Goal: Information Seeking & Learning: Check status

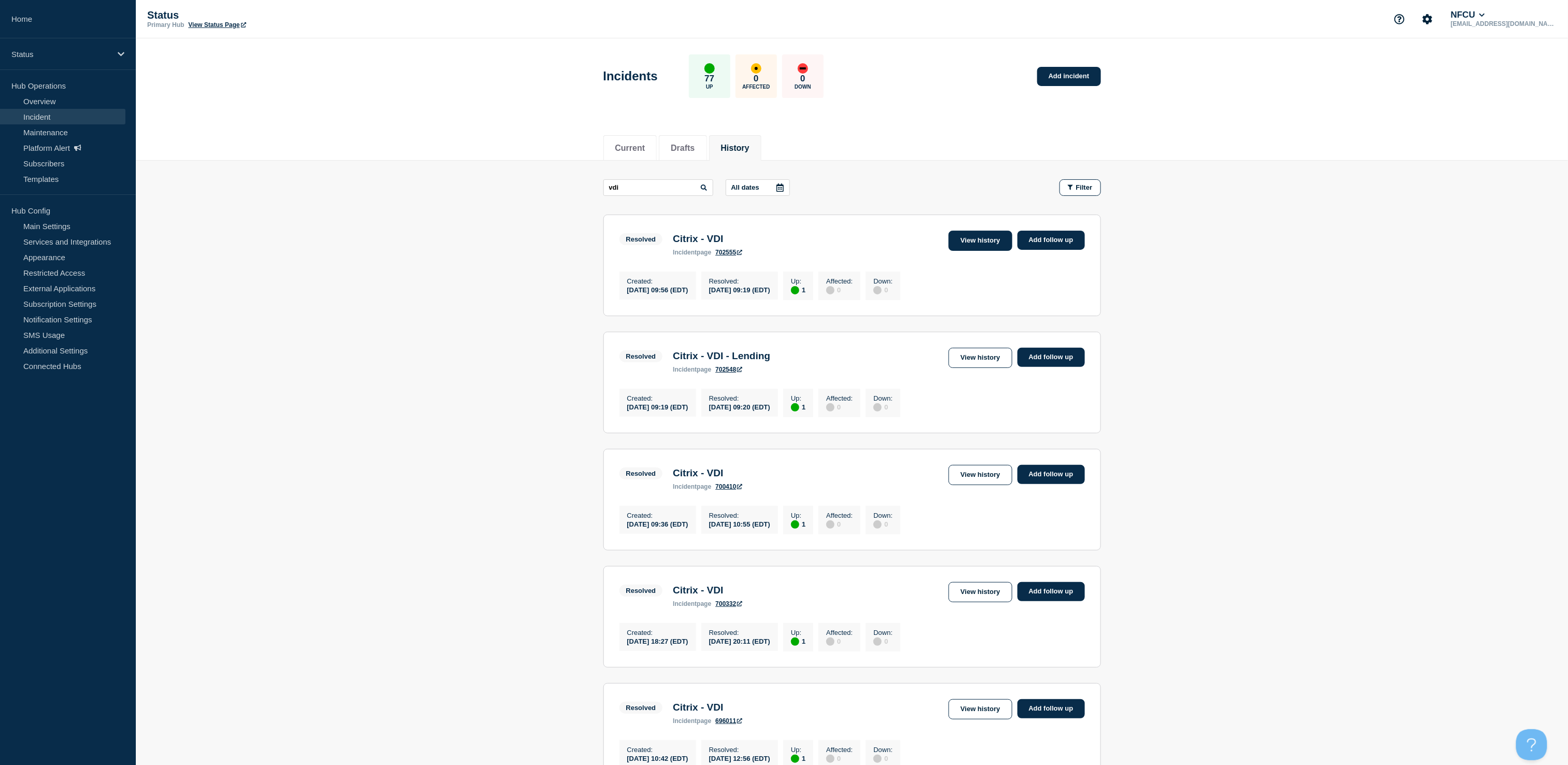
click at [978, 242] on link "View history" at bounding box center [980, 240] width 63 height 20
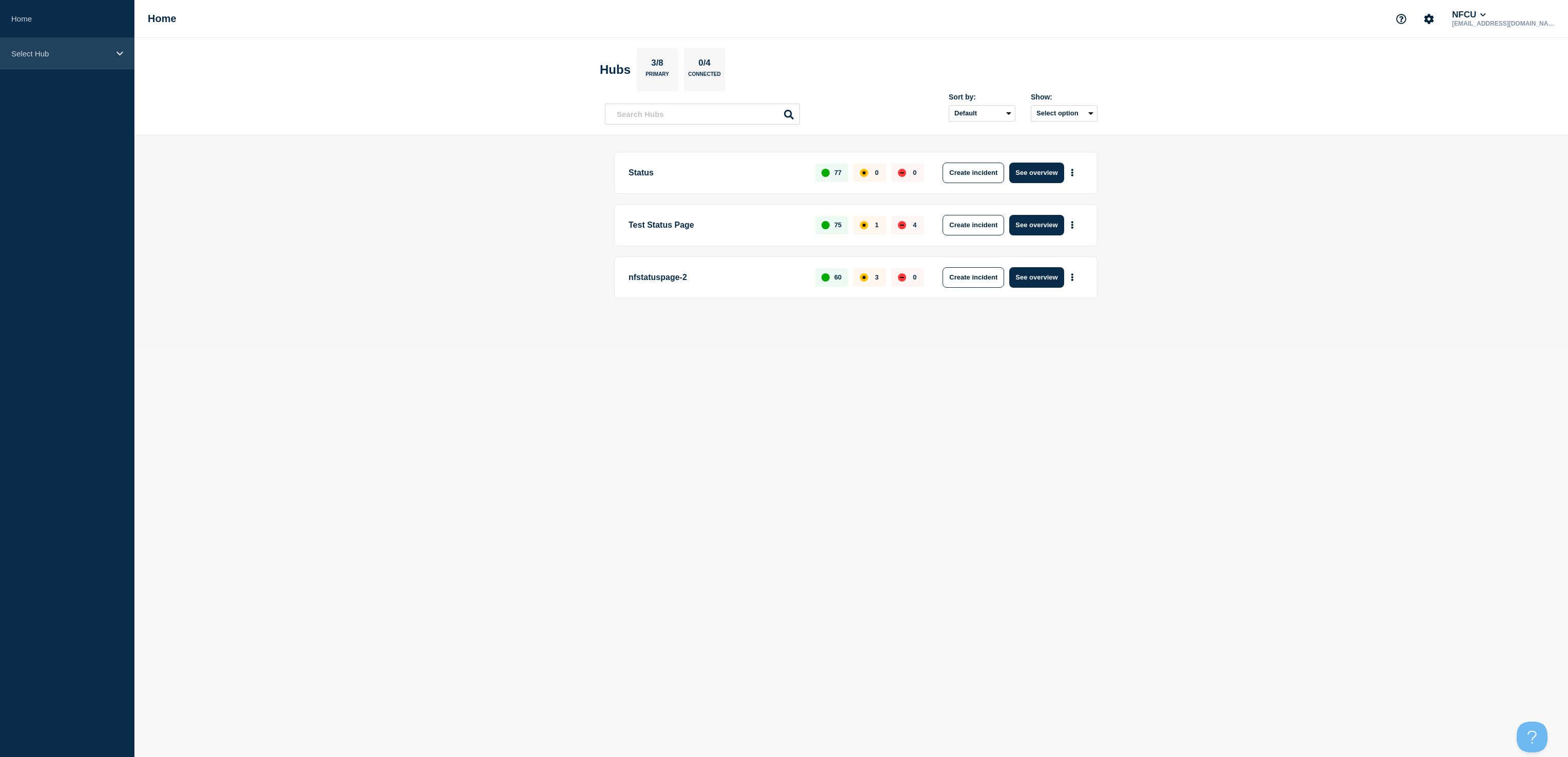
click at [69, 54] on p "Select Hub" at bounding box center [61, 54] width 99 height 9
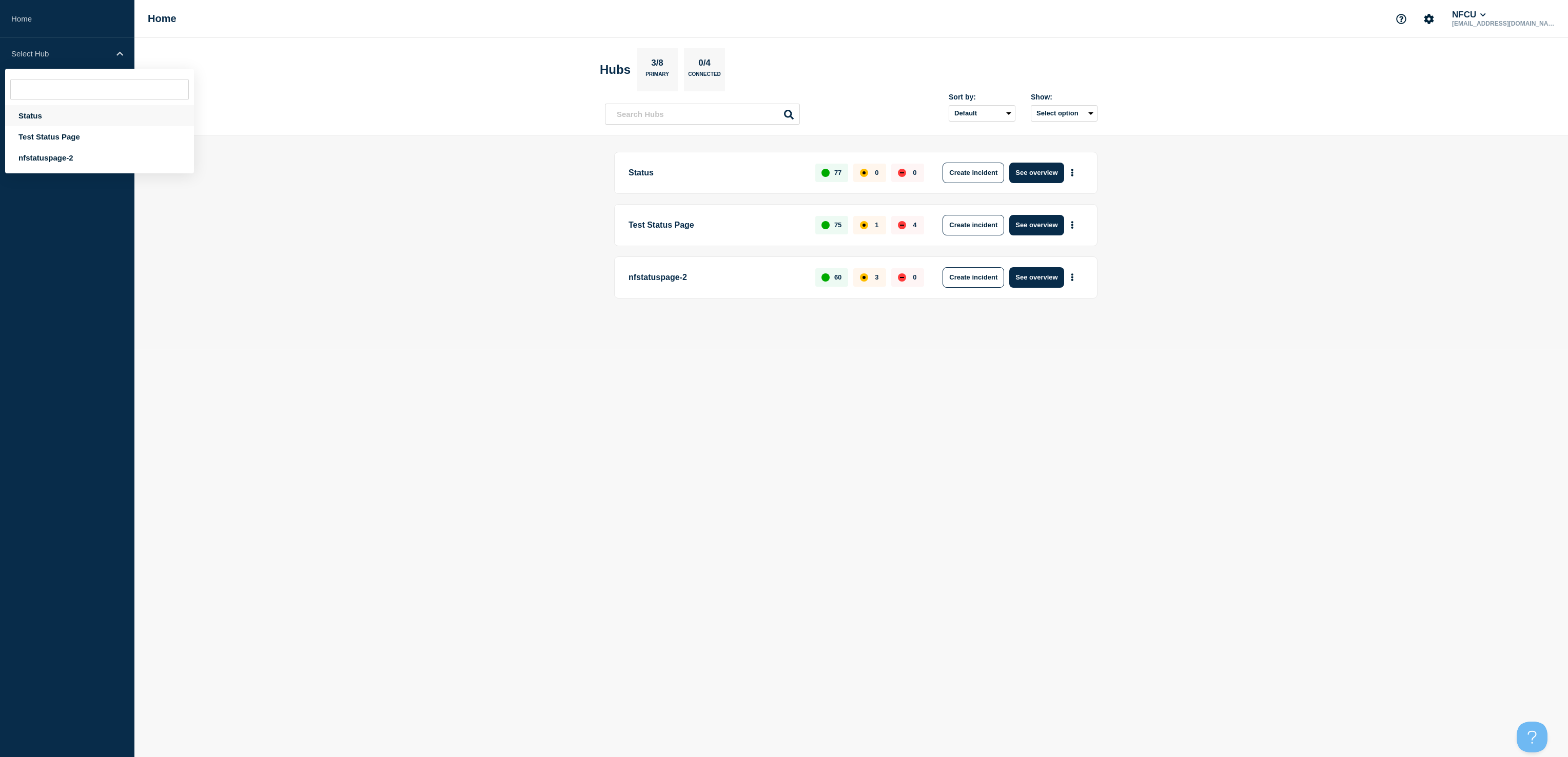
click at [57, 115] on div "Status" at bounding box center [99, 116] width 189 height 21
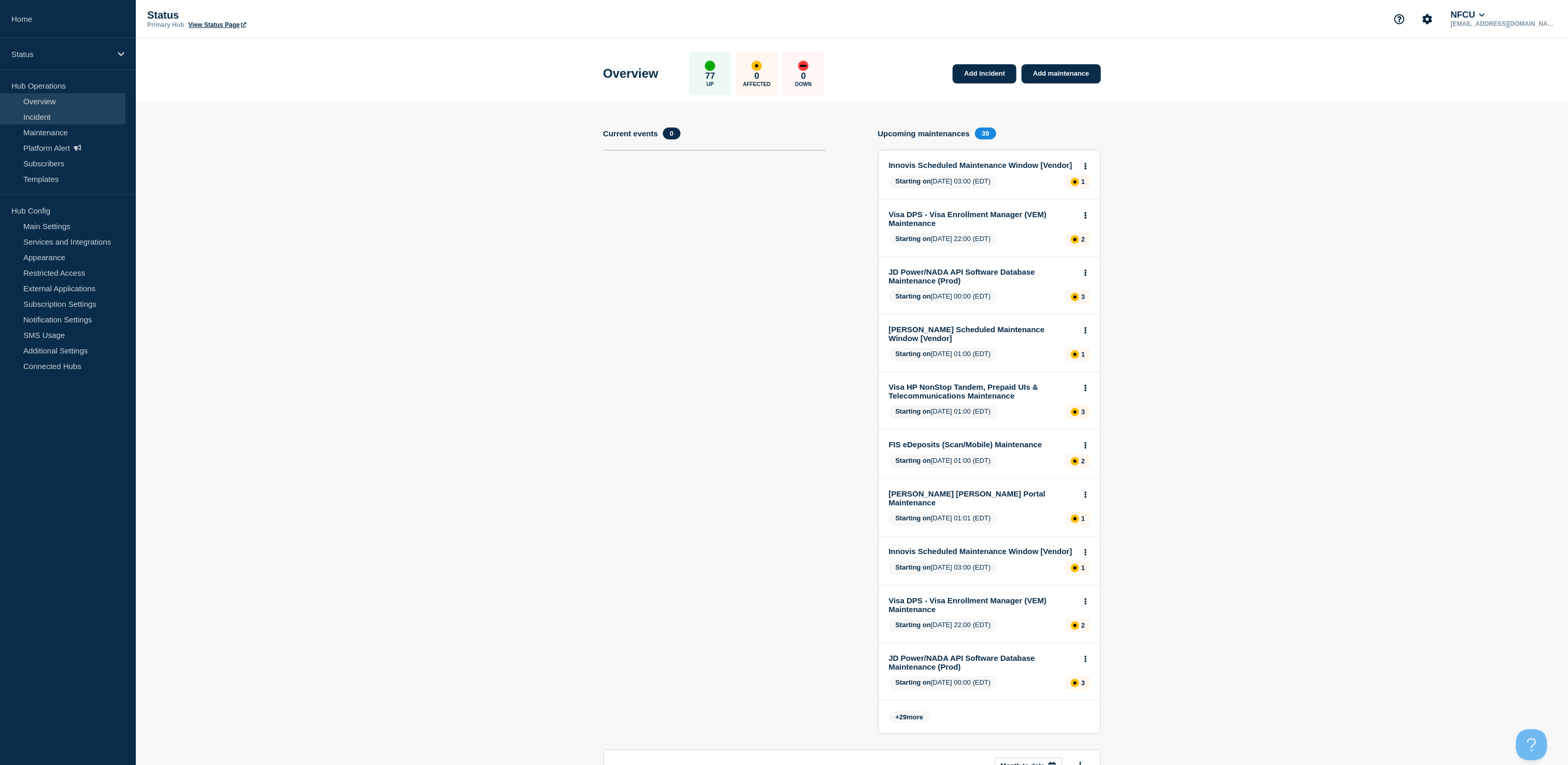
click at [34, 116] on link "Incident" at bounding box center [63, 116] width 125 height 15
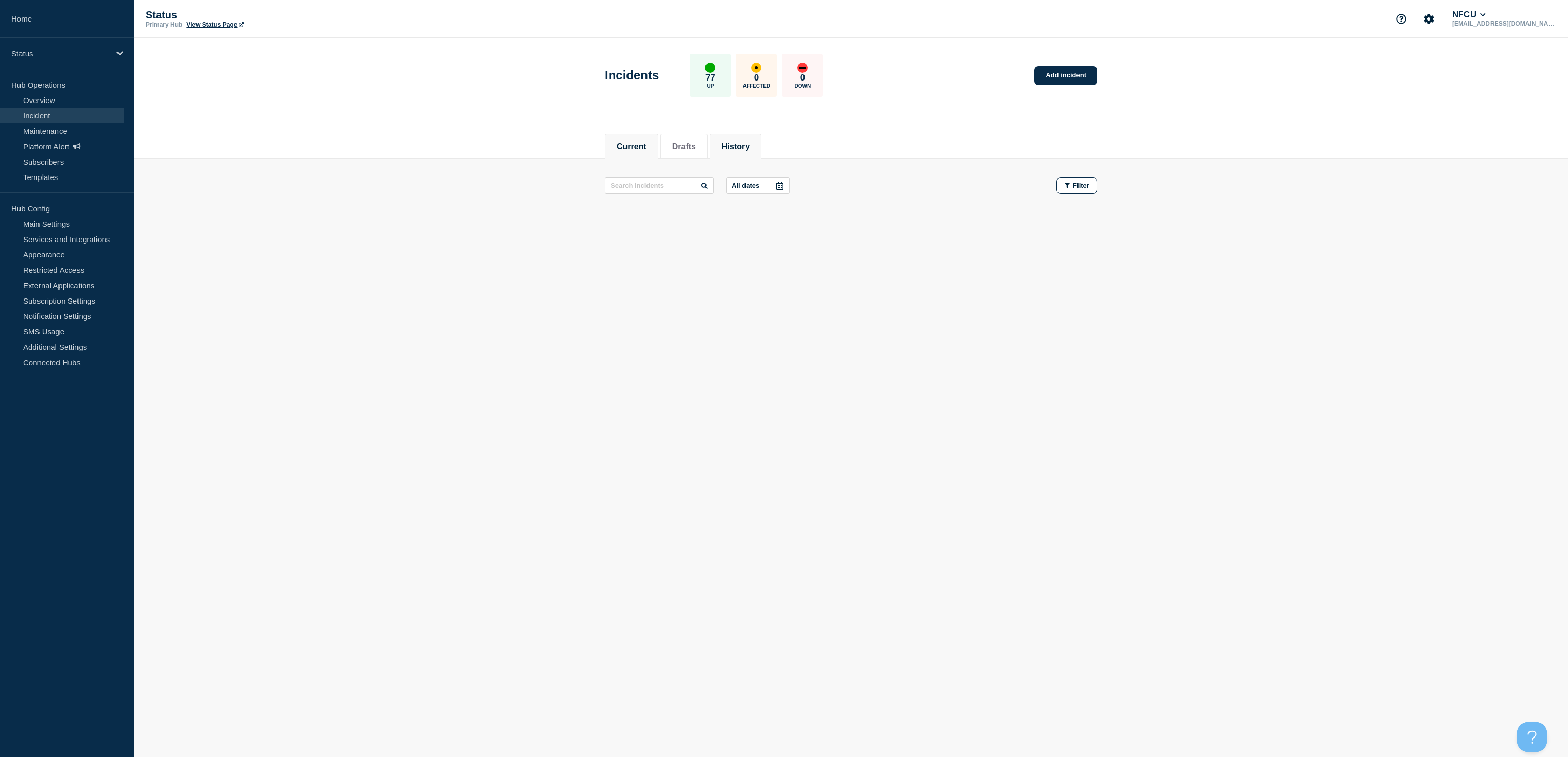
click at [750, 146] on button "History" at bounding box center [735, 146] width 28 height 9
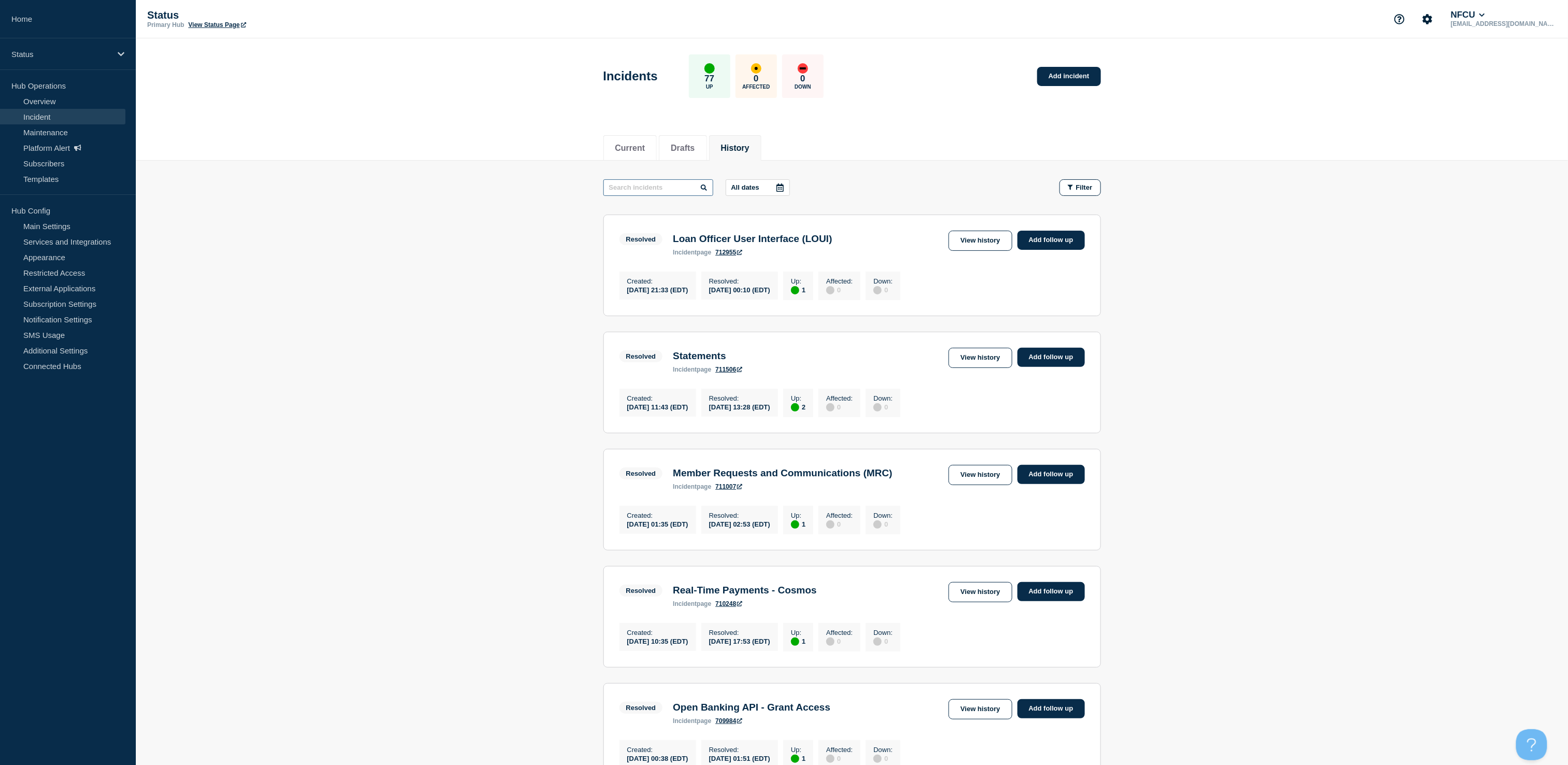
click at [659, 188] on input "text" at bounding box center [658, 188] width 110 height 17
type input "citrix"
click at [968, 245] on link "View history" at bounding box center [980, 240] width 63 height 20
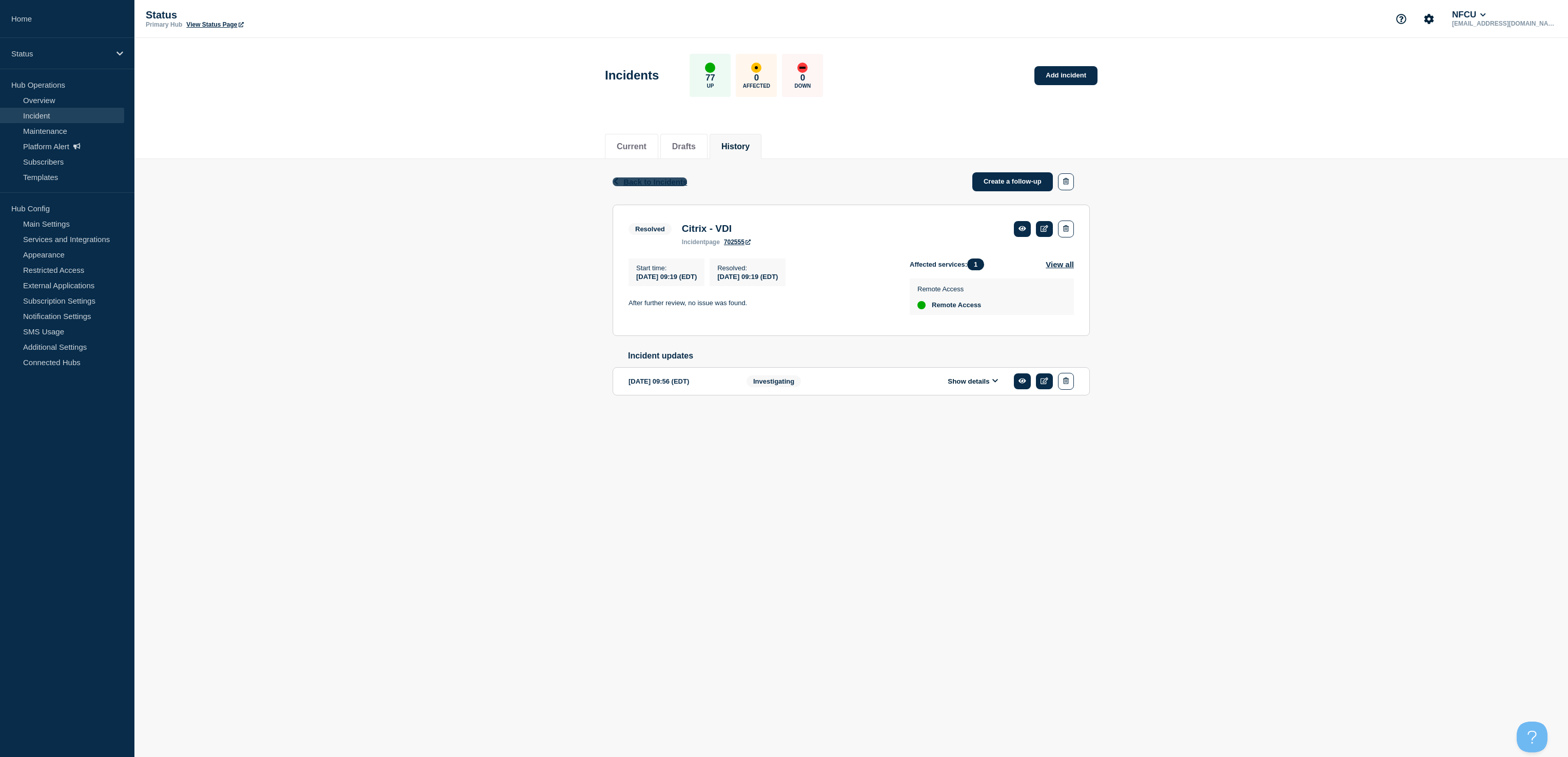
click at [631, 178] on span "Back to Incidents" at bounding box center [655, 182] width 64 height 9
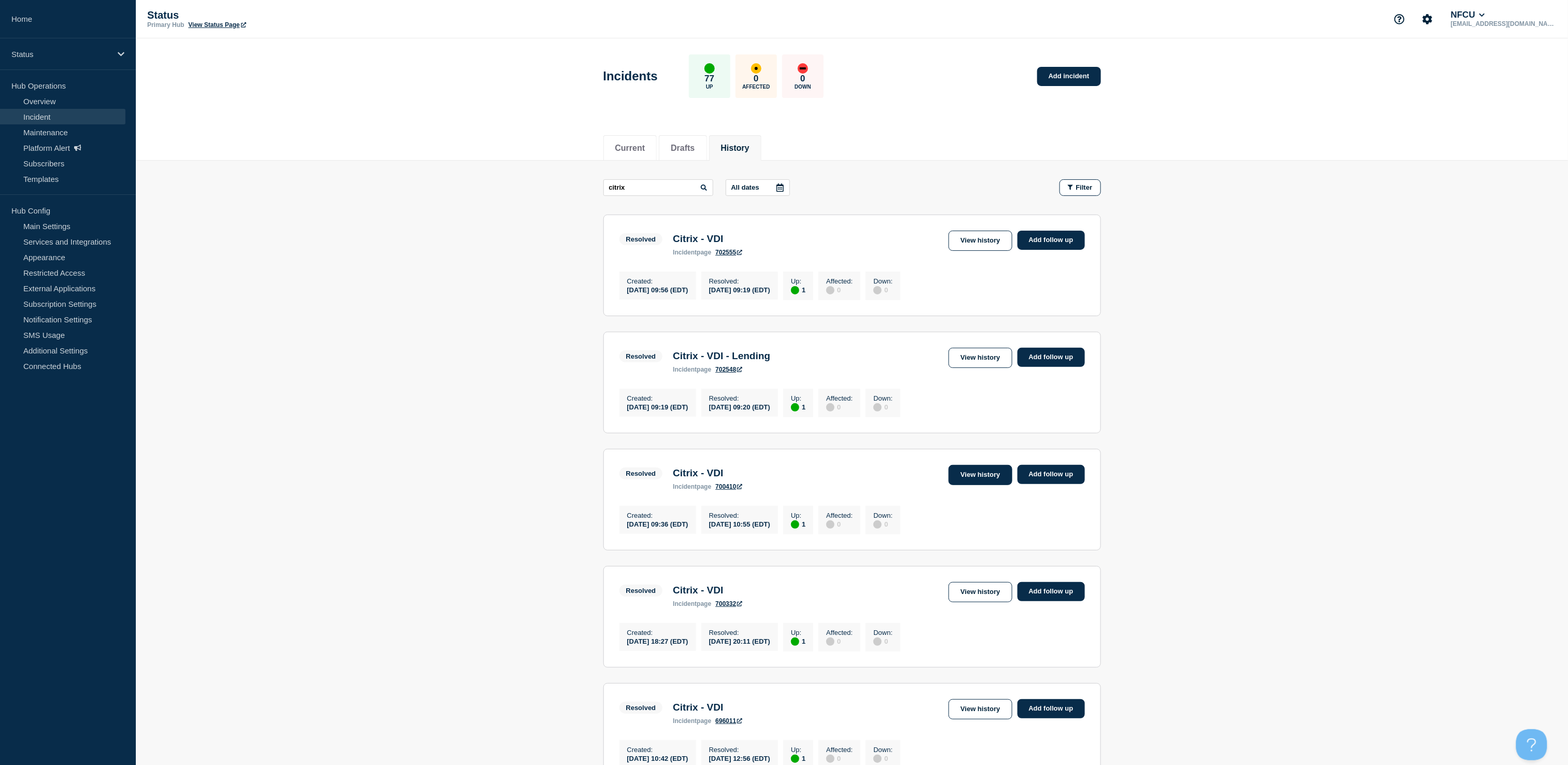
click at [972, 485] on link "View history" at bounding box center [980, 475] width 63 height 20
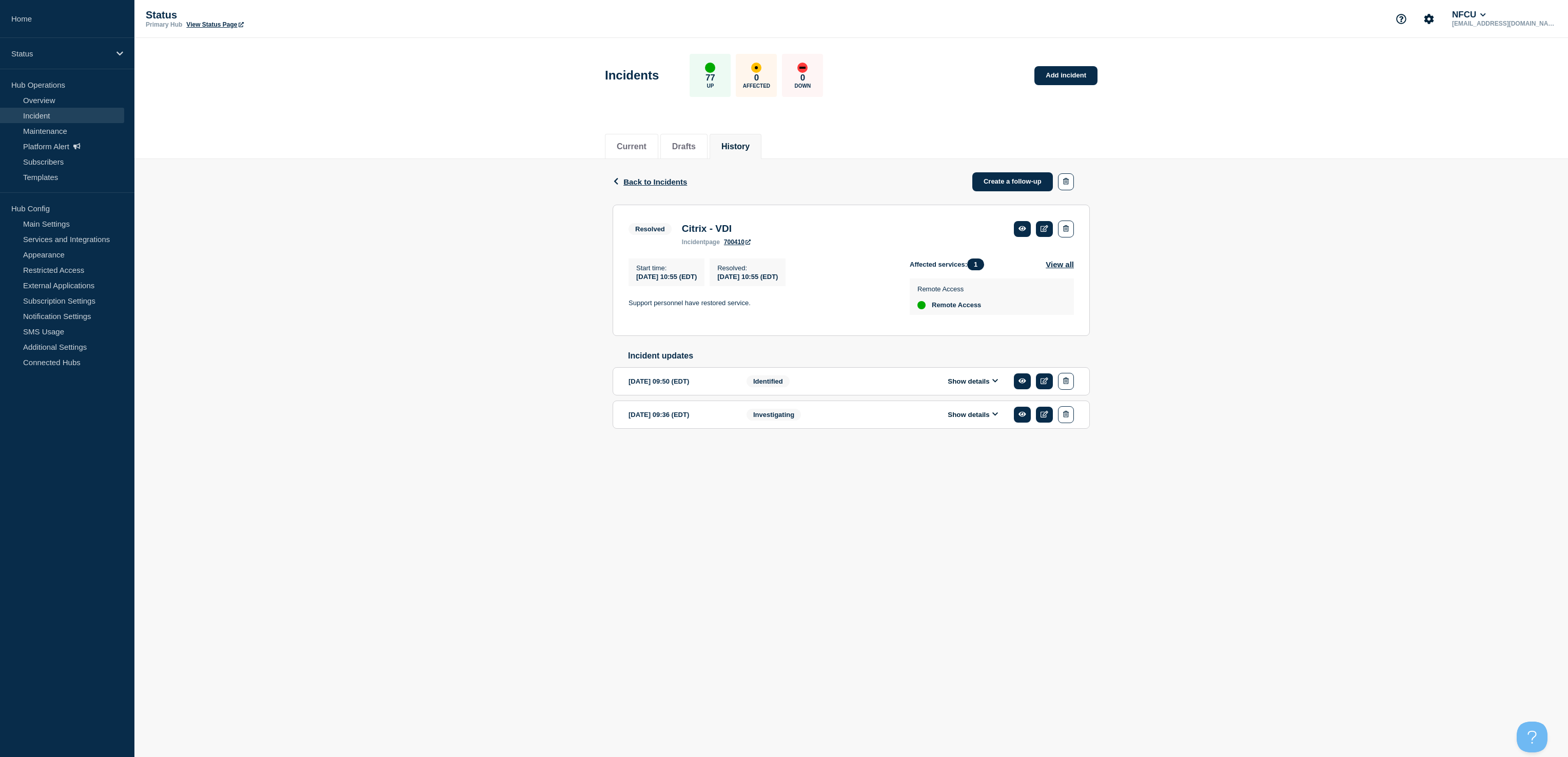
click at [968, 386] on button "Show details" at bounding box center [973, 382] width 57 height 9
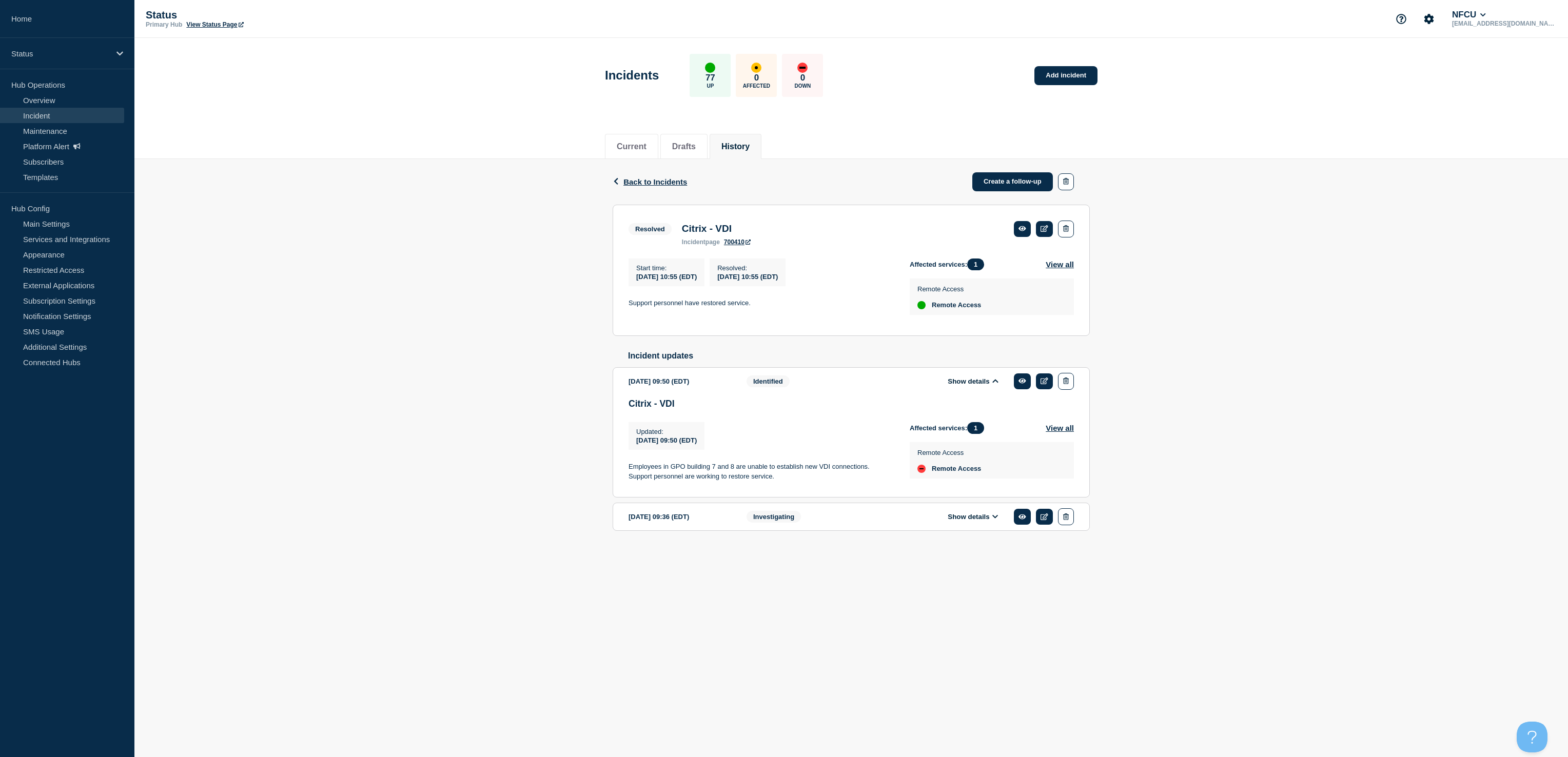
click at [968, 386] on button "Show details" at bounding box center [973, 382] width 57 height 9
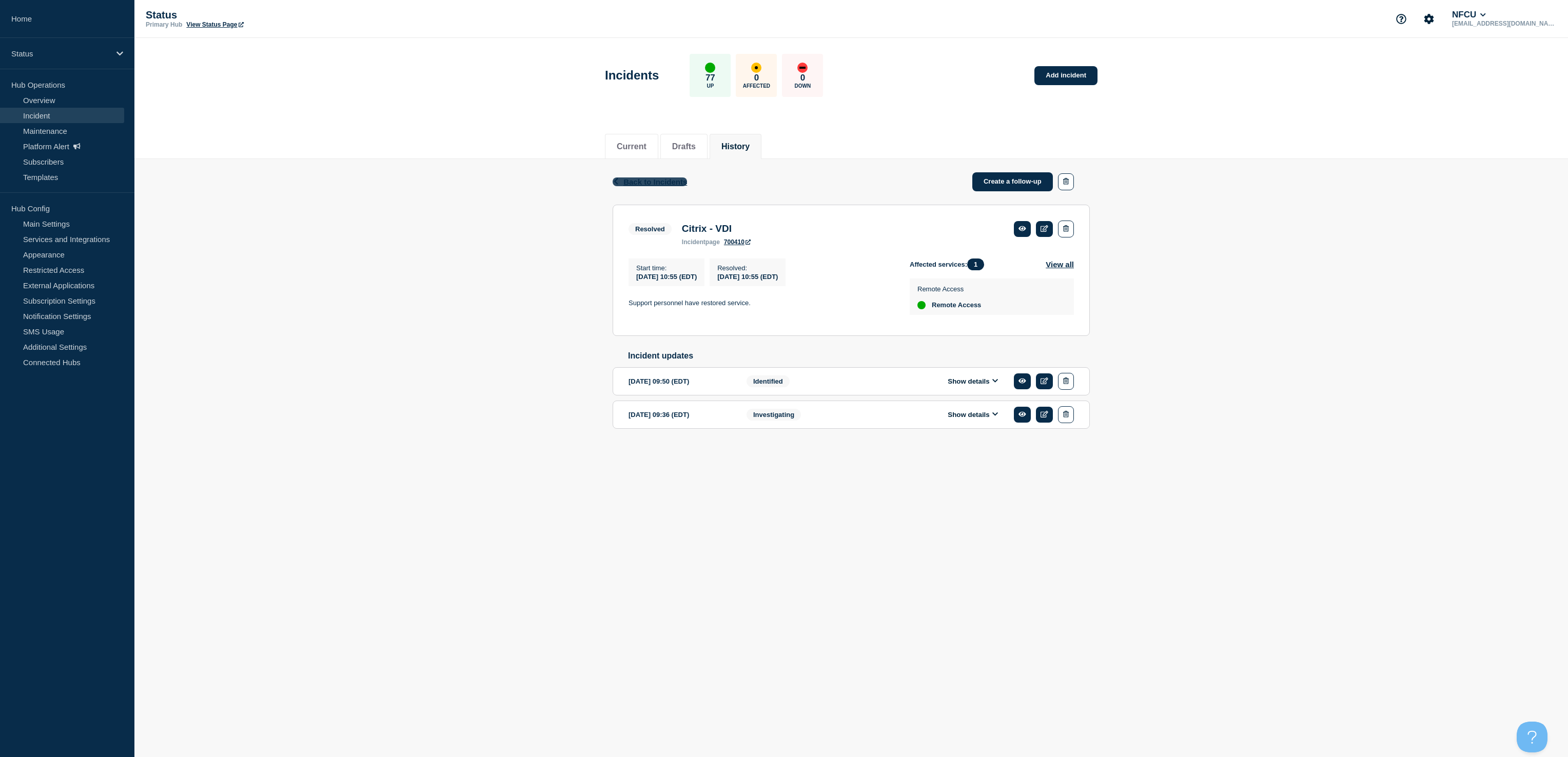
click at [642, 183] on span "Back to Incidents" at bounding box center [655, 182] width 64 height 9
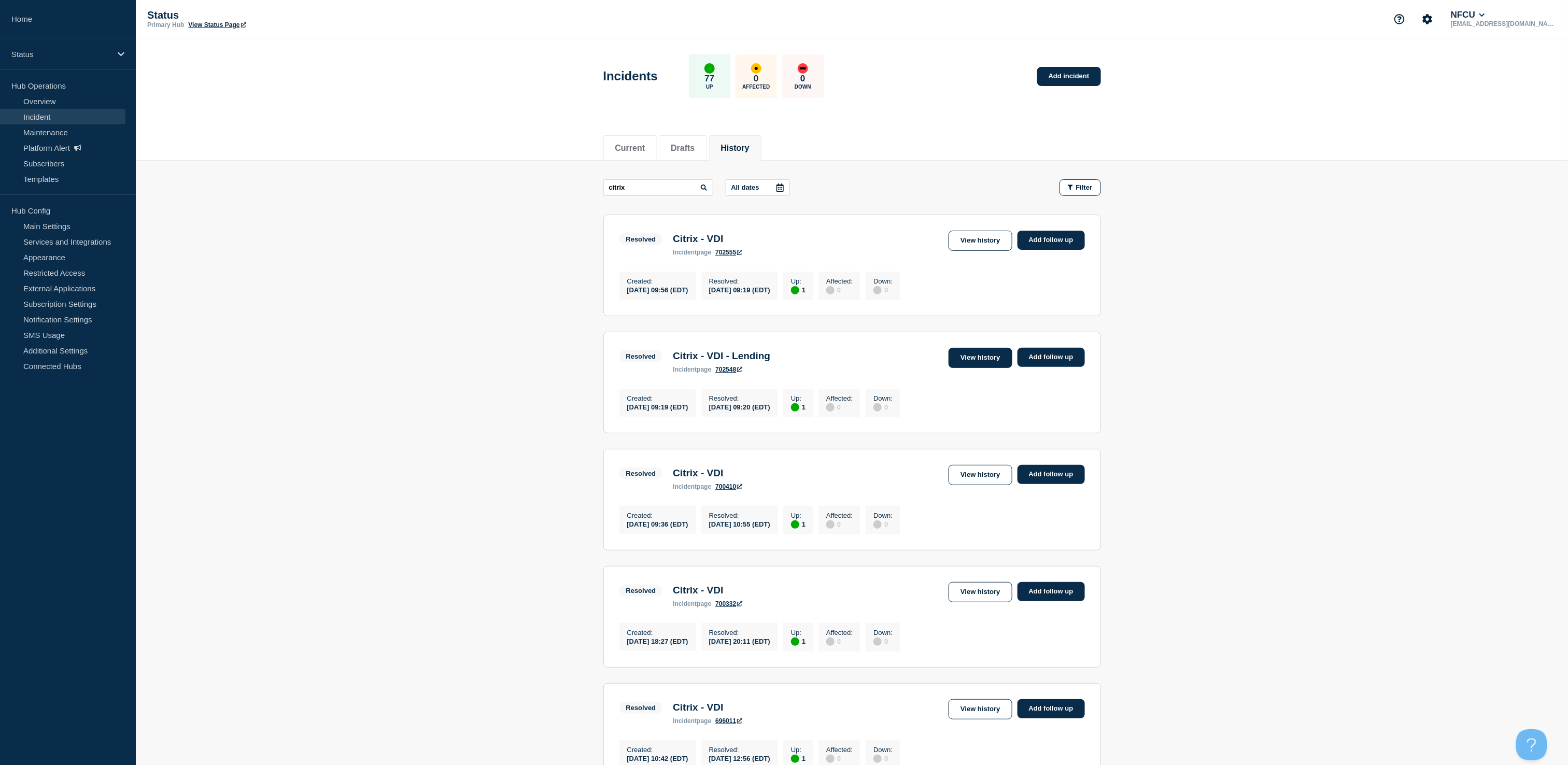
click at [975, 361] on link "View history" at bounding box center [980, 358] width 63 height 20
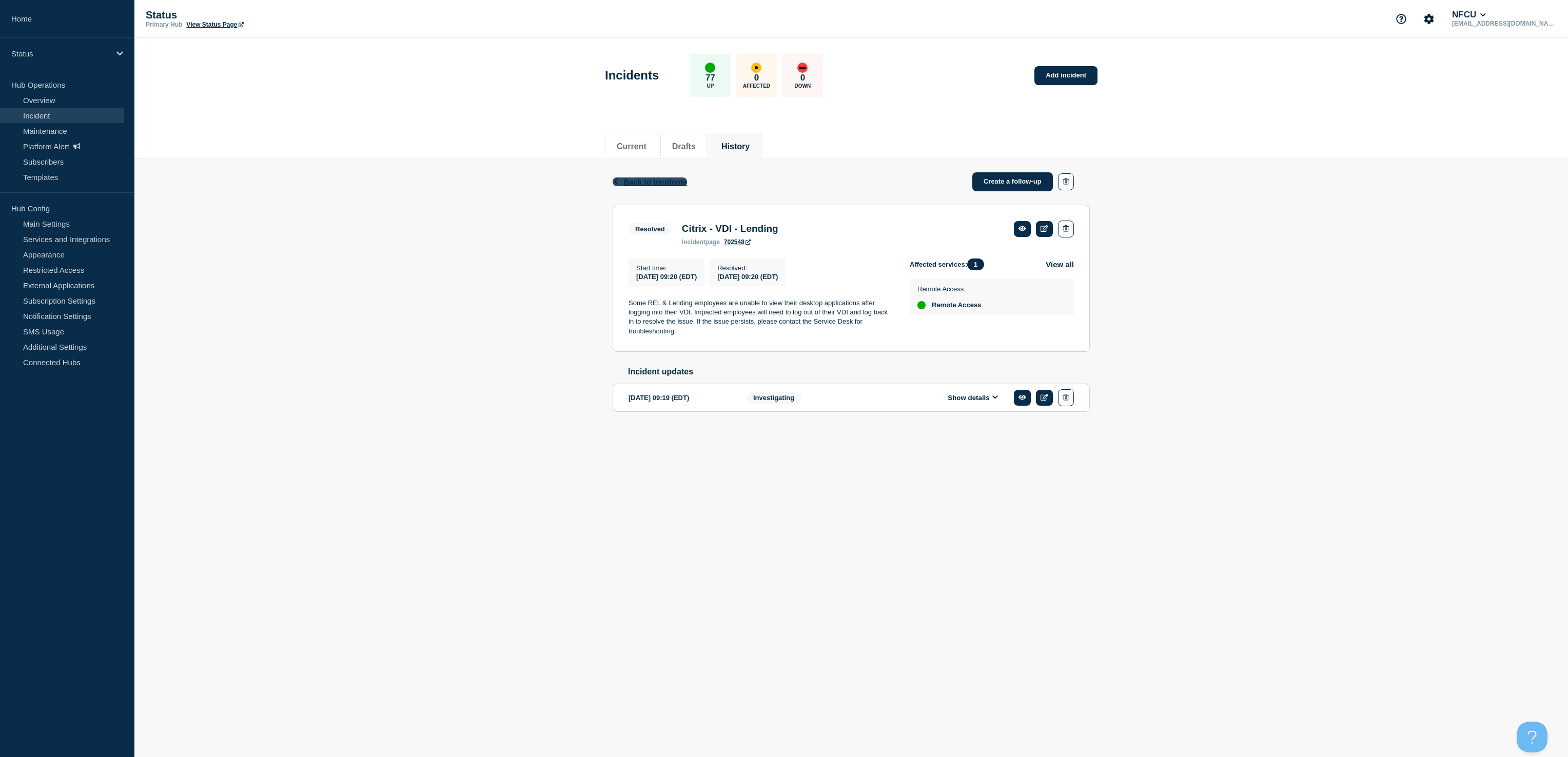
click at [642, 180] on span "Back to Incidents" at bounding box center [655, 182] width 64 height 9
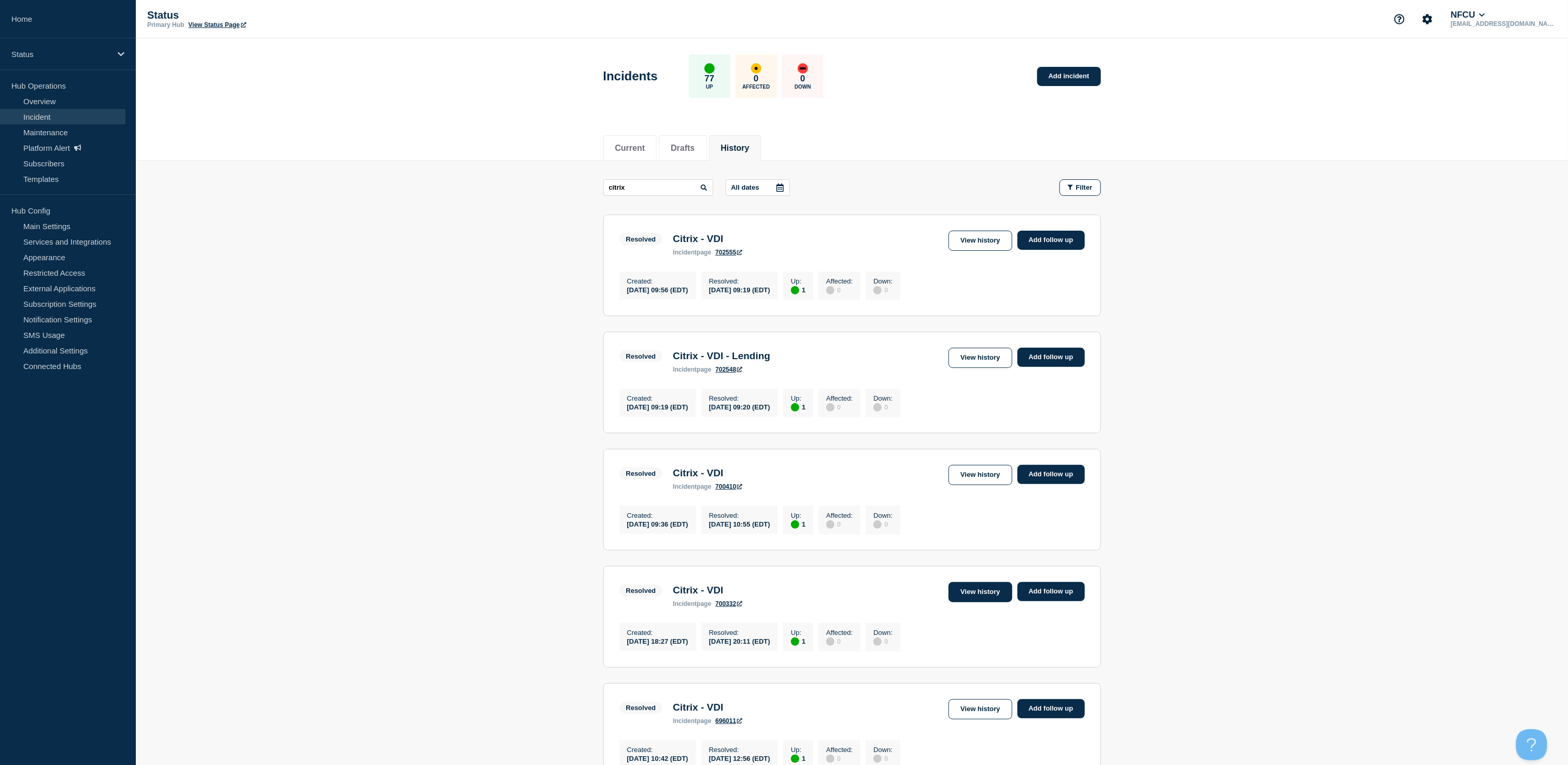
click at [981, 602] on link "View history" at bounding box center [980, 592] width 63 height 20
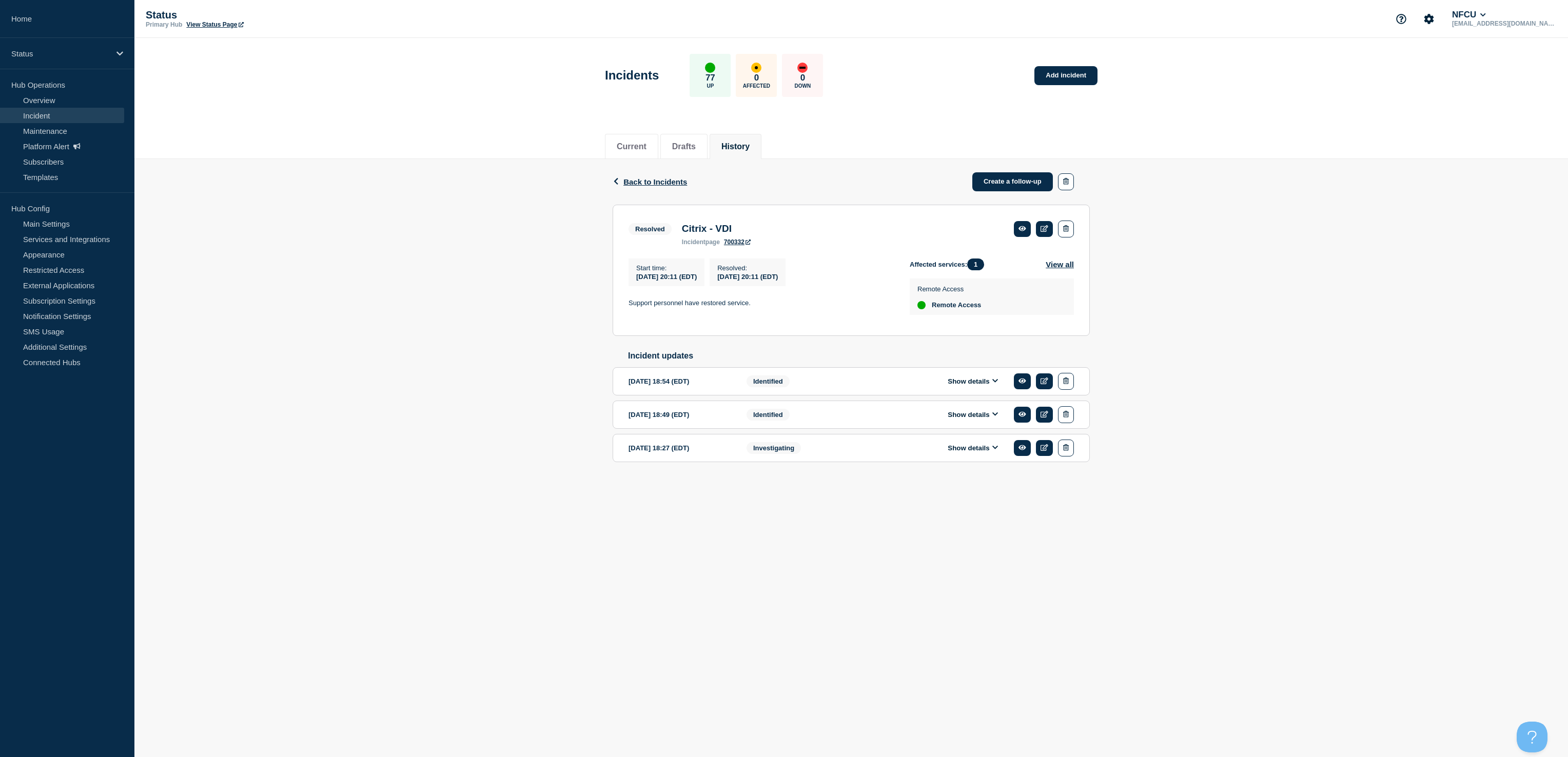
click at [962, 419] on button "Show details" at bounding box center [973, 414] width 57 height 9
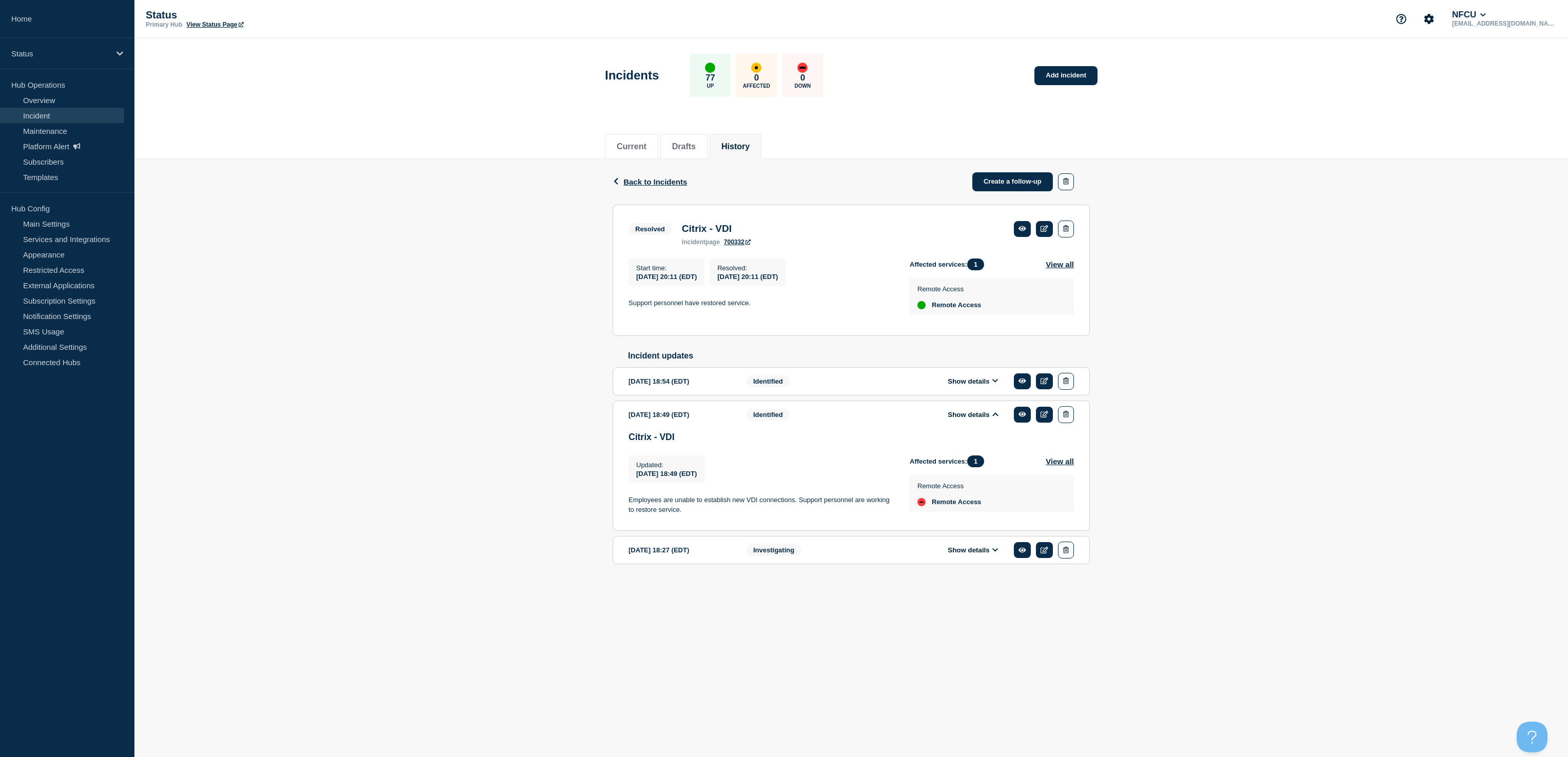
click at [962, 419] on button "Show details" at bounding box center [973, 414] width 57 height 9
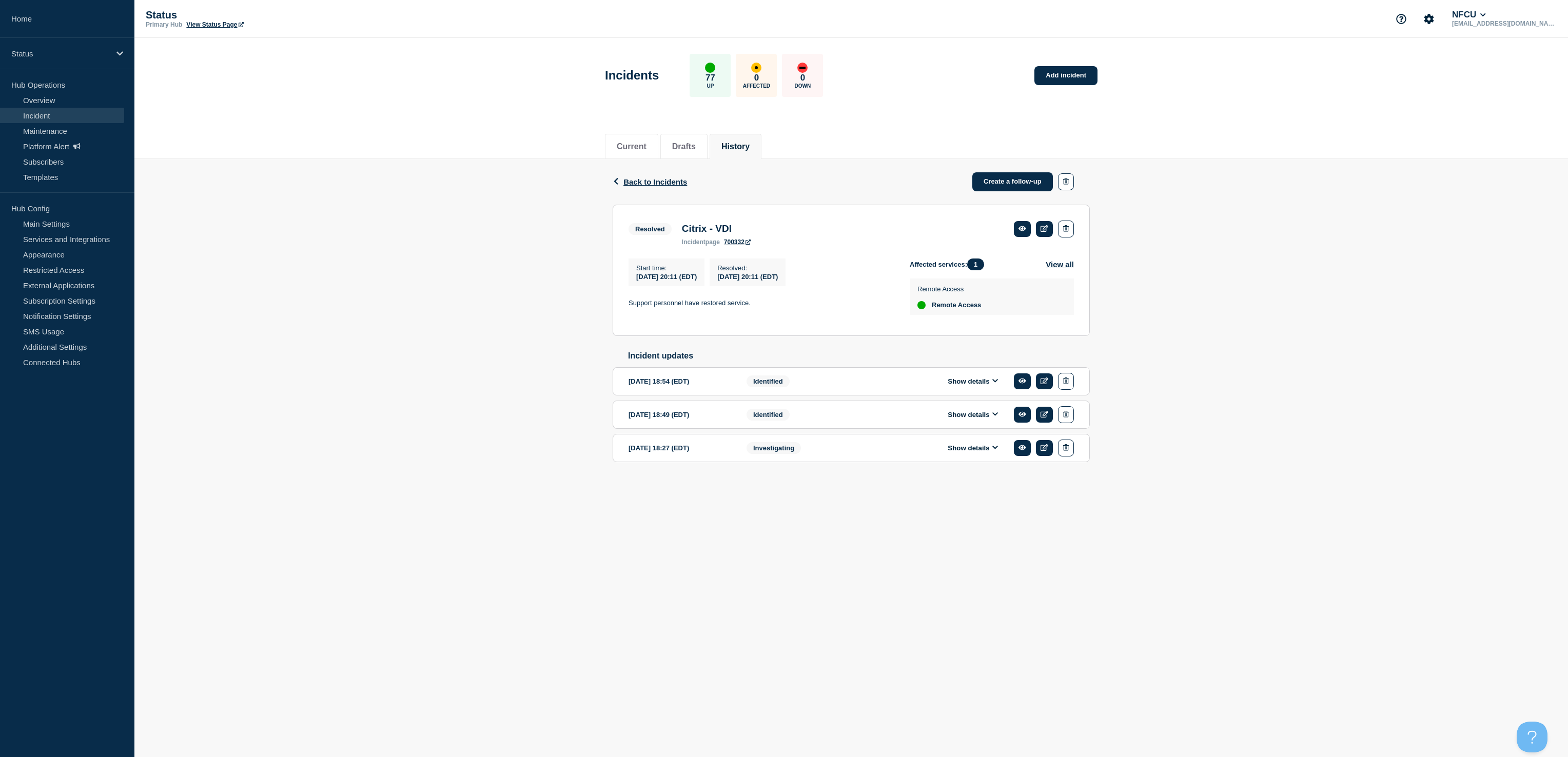
click at [961, 386] on button "Show details" at bounding box center [973, 382] width 57 height 9
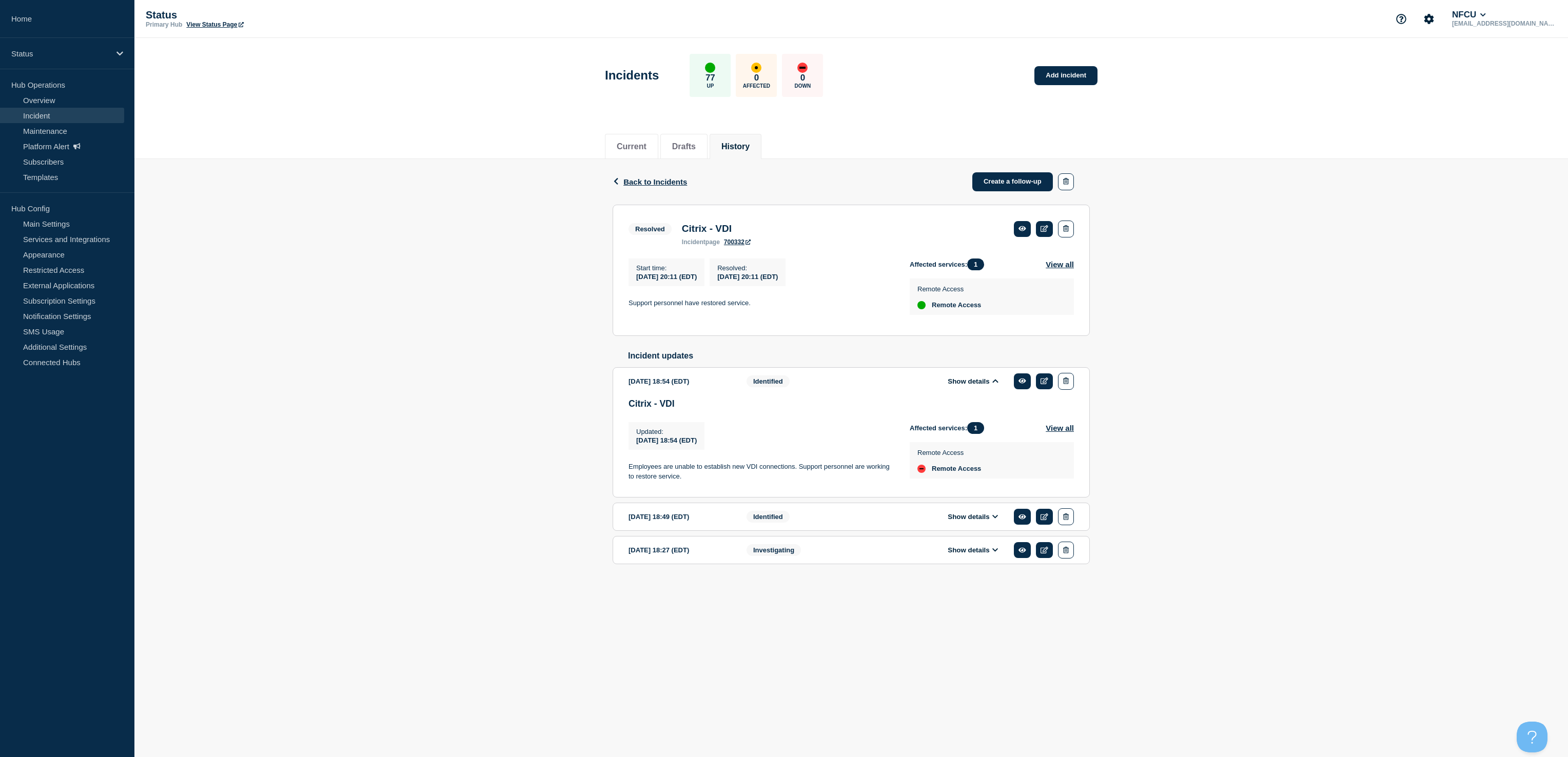
click at [961, 386] on button "Show details" at bounding box center [973, 382] width 57 height 9
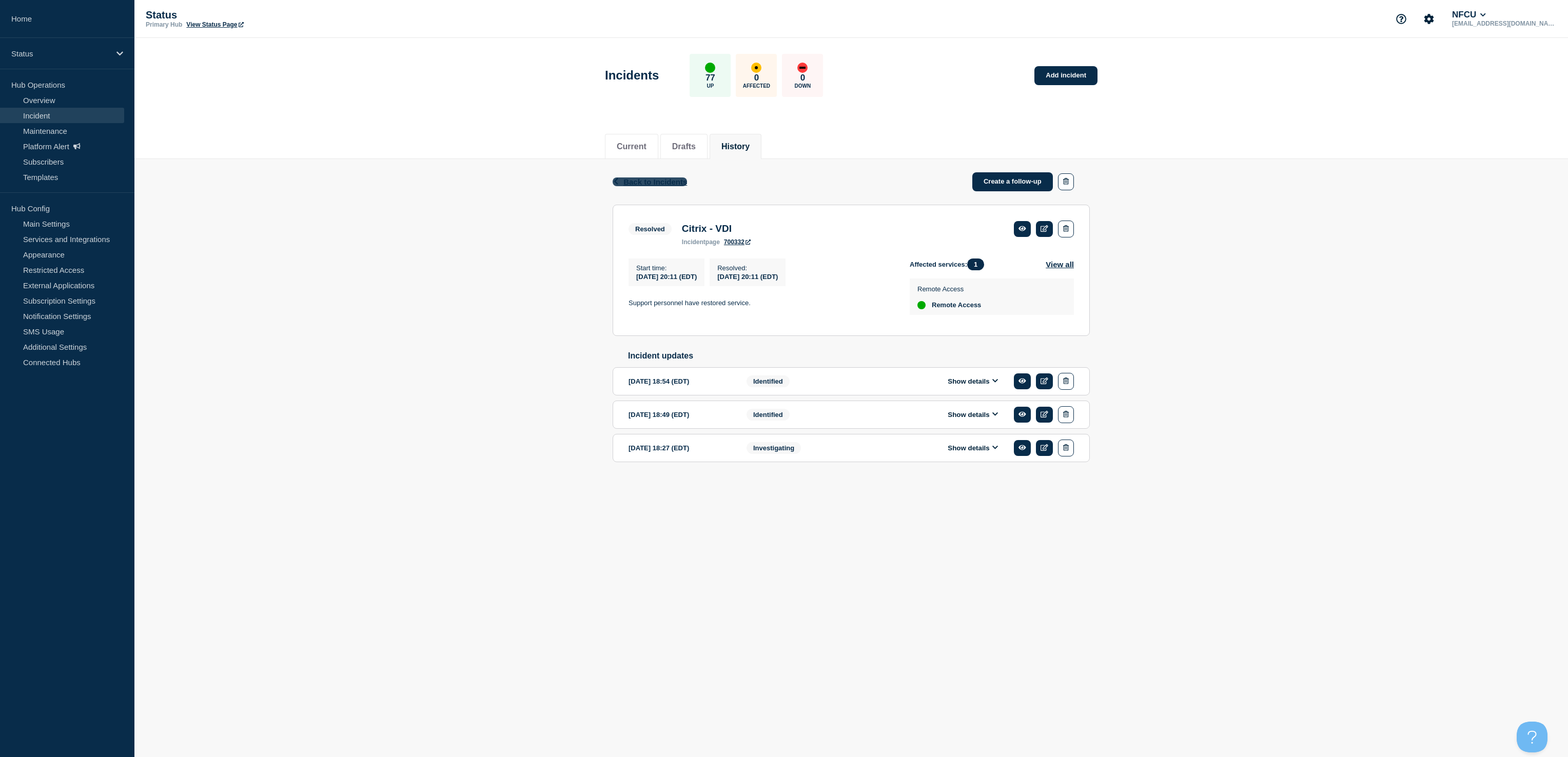
click at [630, 178] on span "Back to Incidents" at bounding box center [655, 182] width 64 height 9
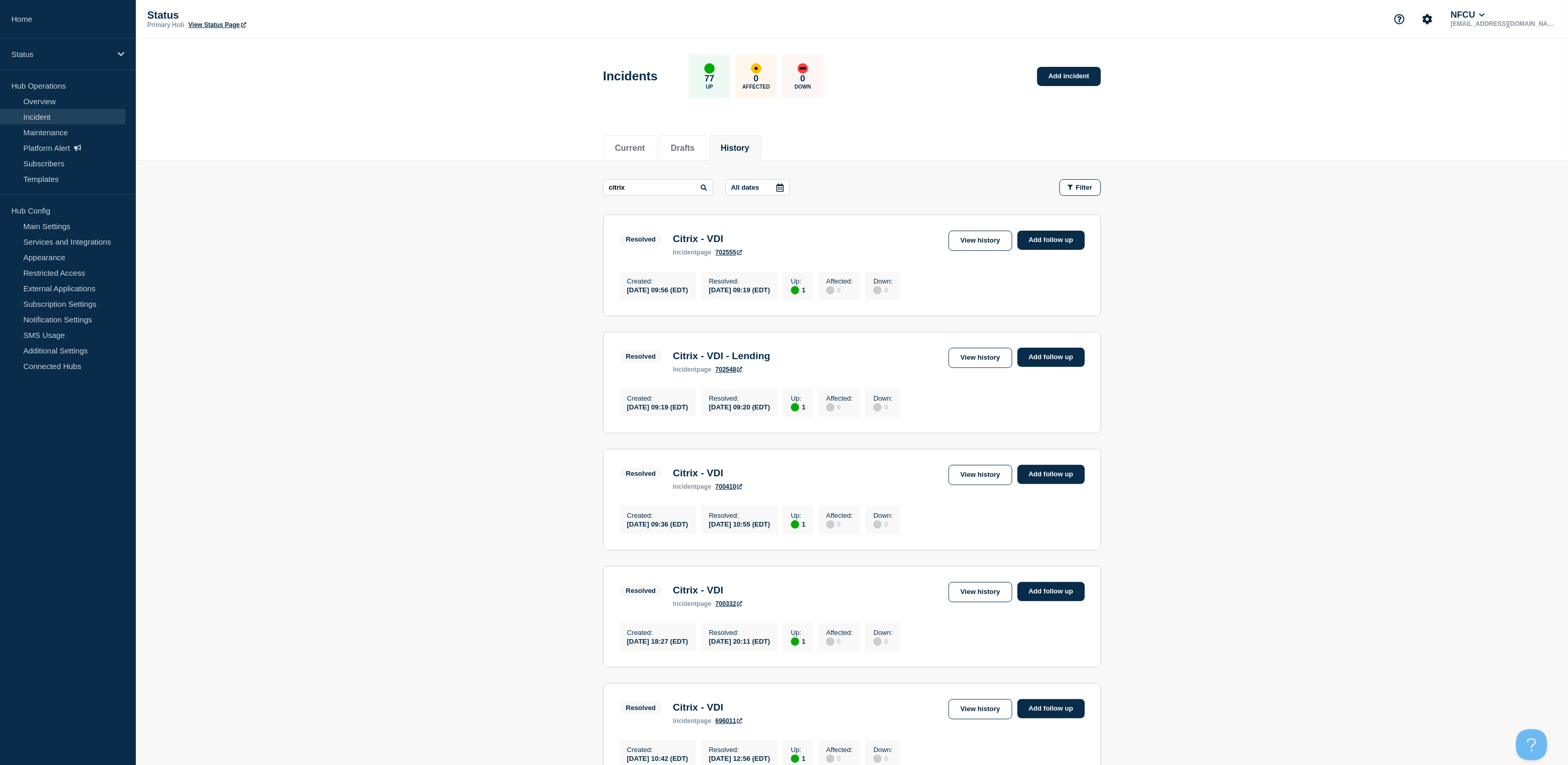
scroll to position [669, 0]
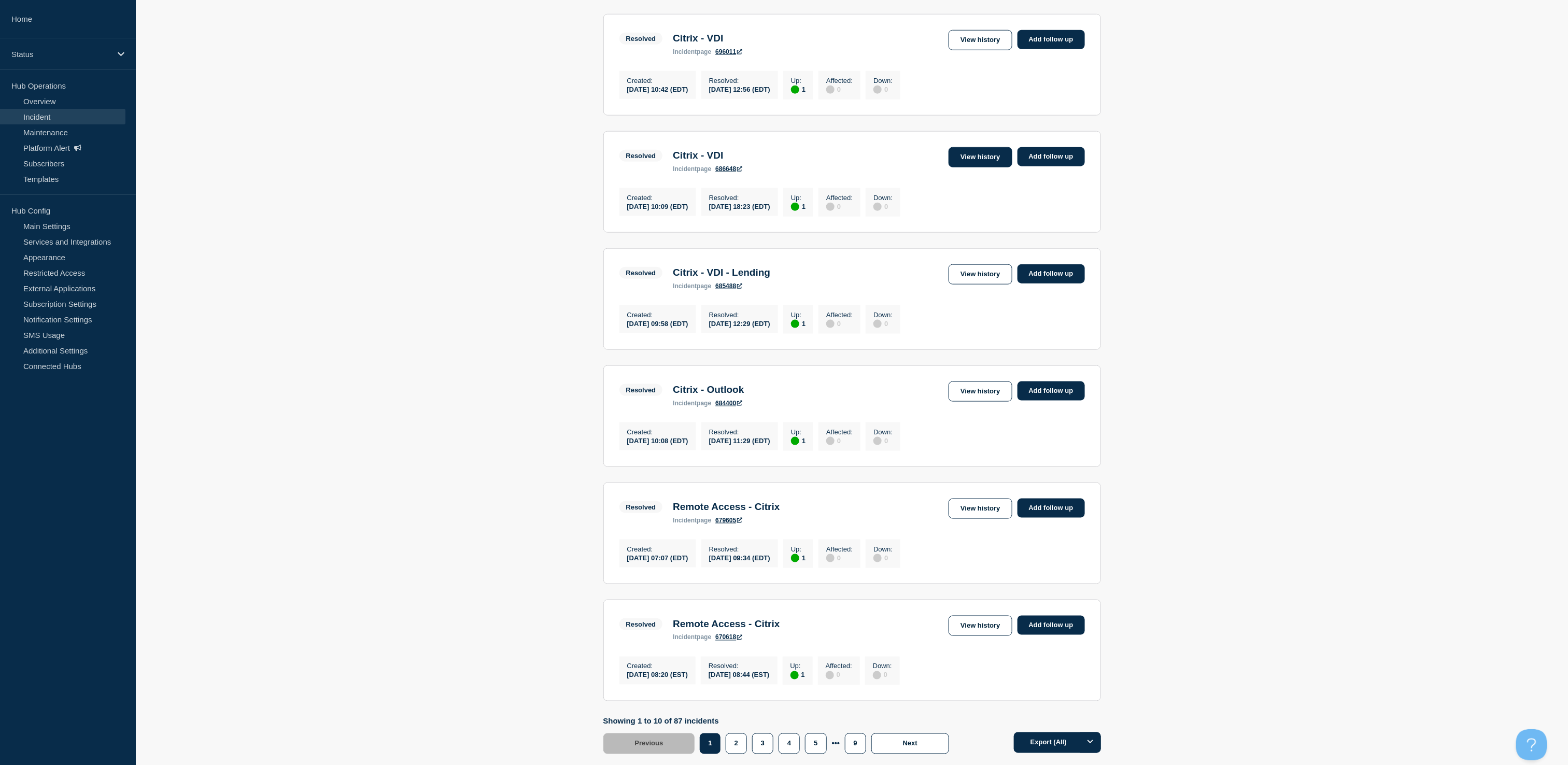
click at [964, 167] on link "View history" at bounding box center [980, 157] width 63 height 20
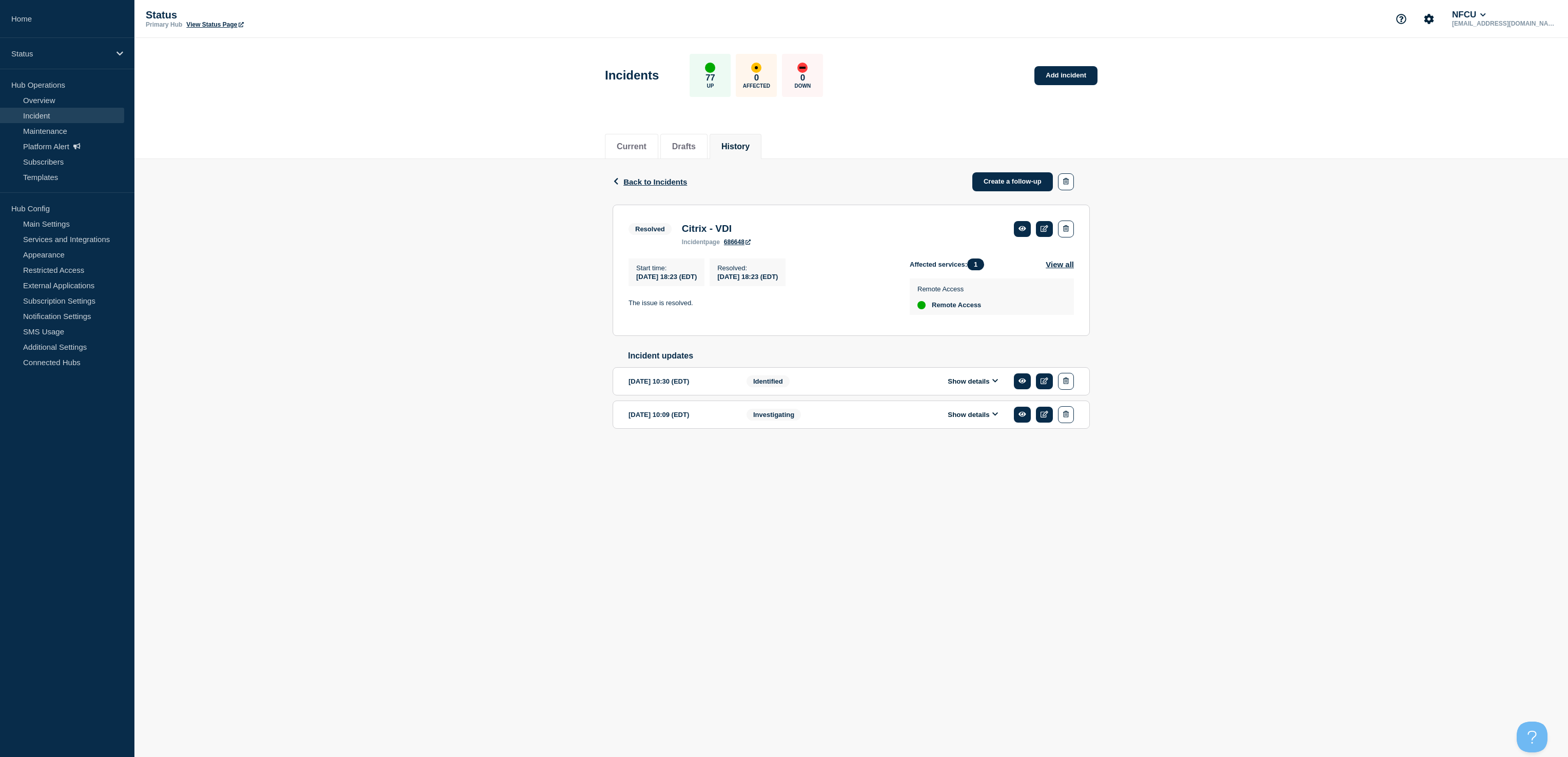
click at [962, 384] on button "Show details" at bounding box center [973, 382] width 57 height 9
click at [665, 183] on span "Back to Incidents" at bounding box center [655, 182] width 64 height 9
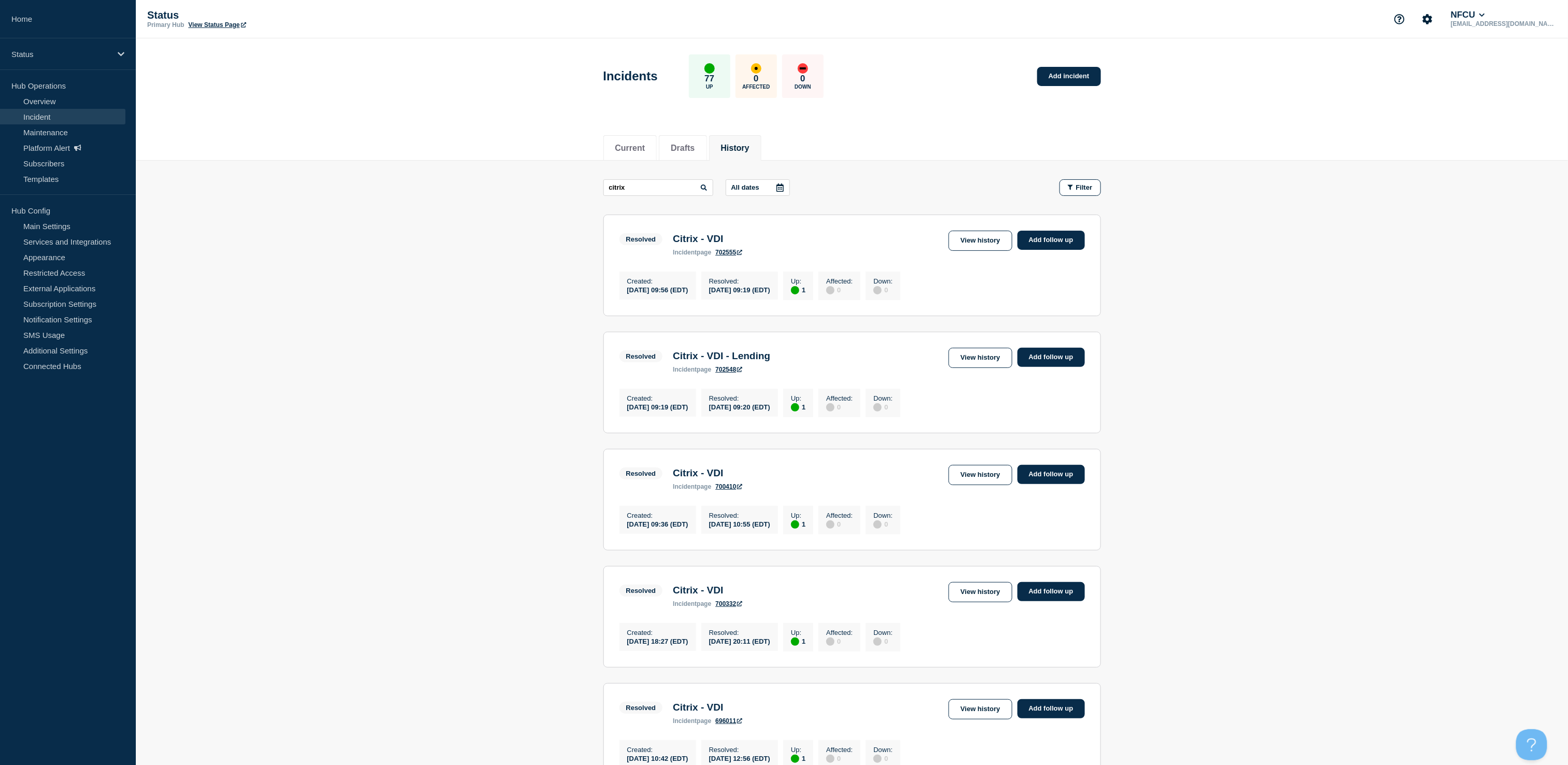
scroll to position [669, 0]
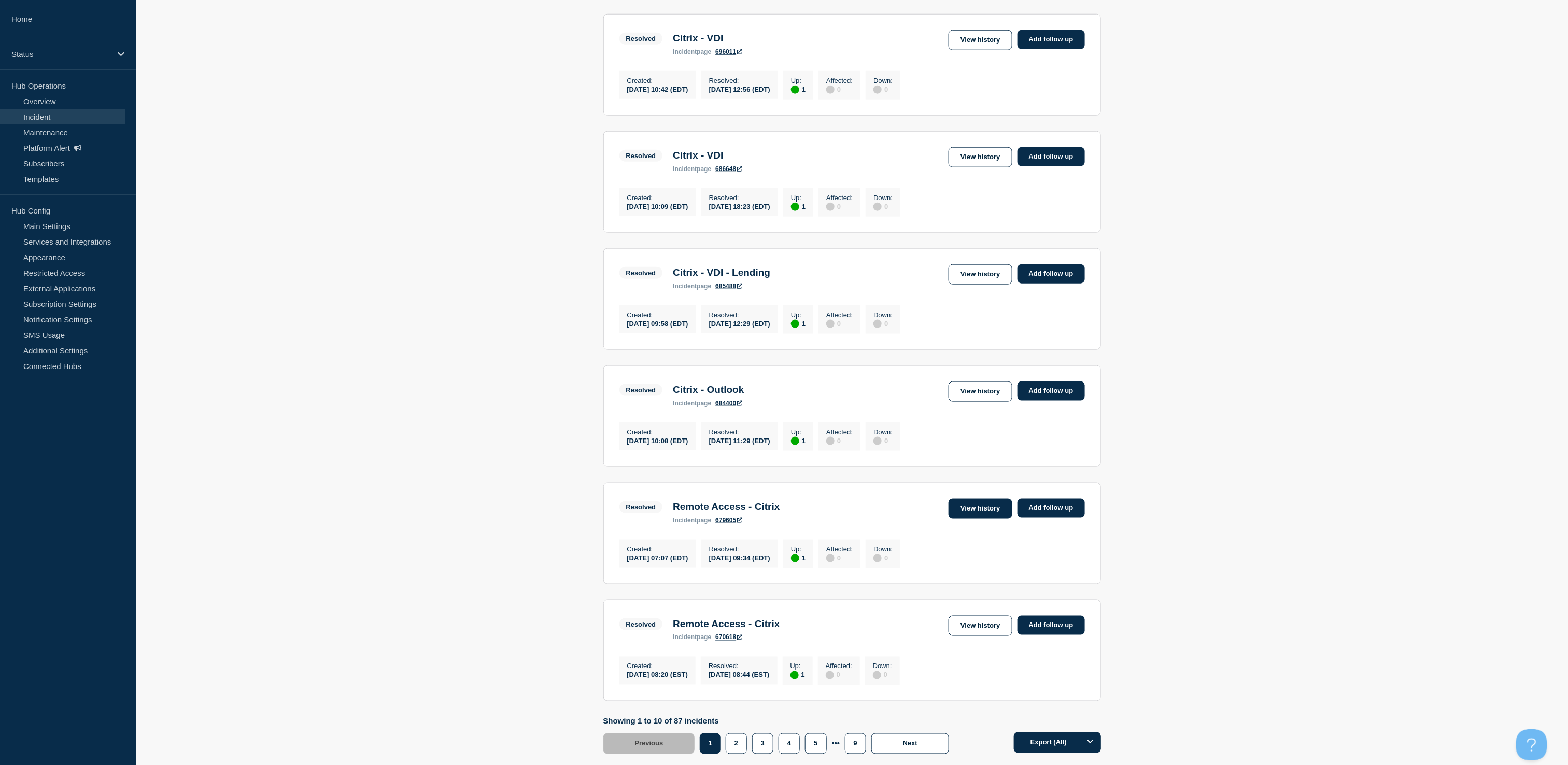
click at [976, 519] on link "View history" at bounding box center [980, 509] width 63 height 20
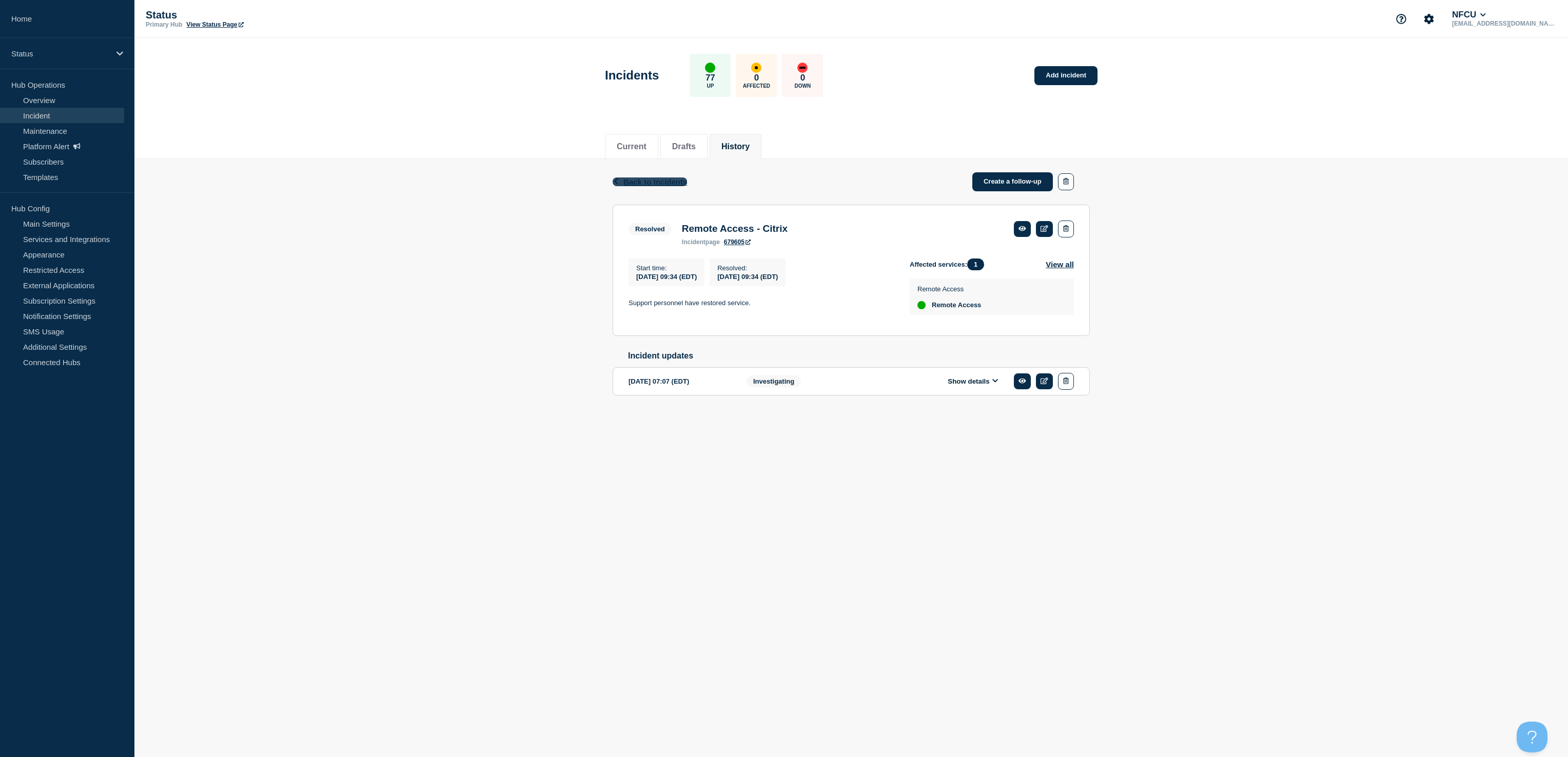
click at [658, 181] on span "Back to Incidents" at bounding box center [655, 182] width 64 height 9
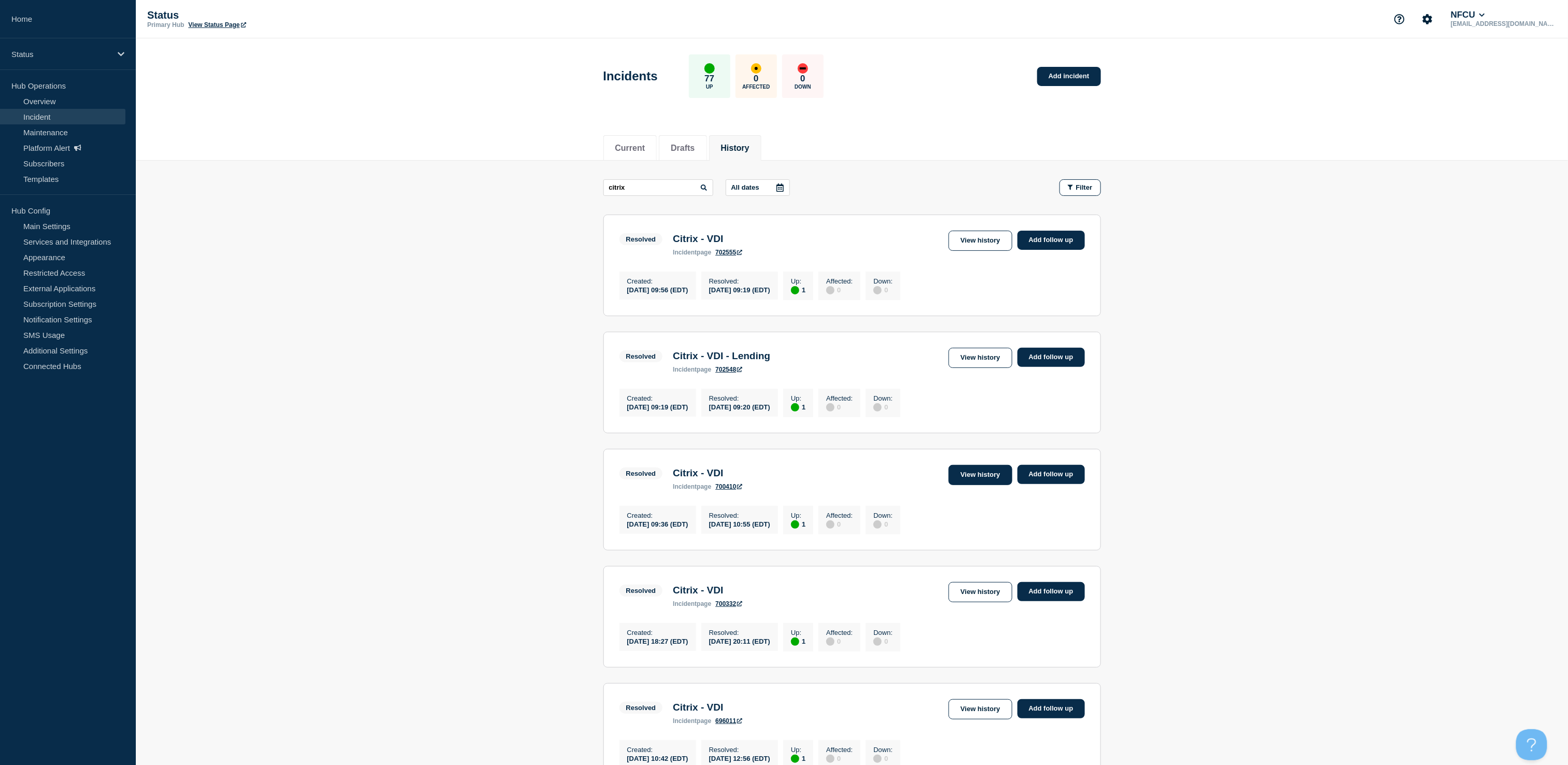
click at [988, 483] on link "View history" at bounding box center [980, 475] width 63 height 20
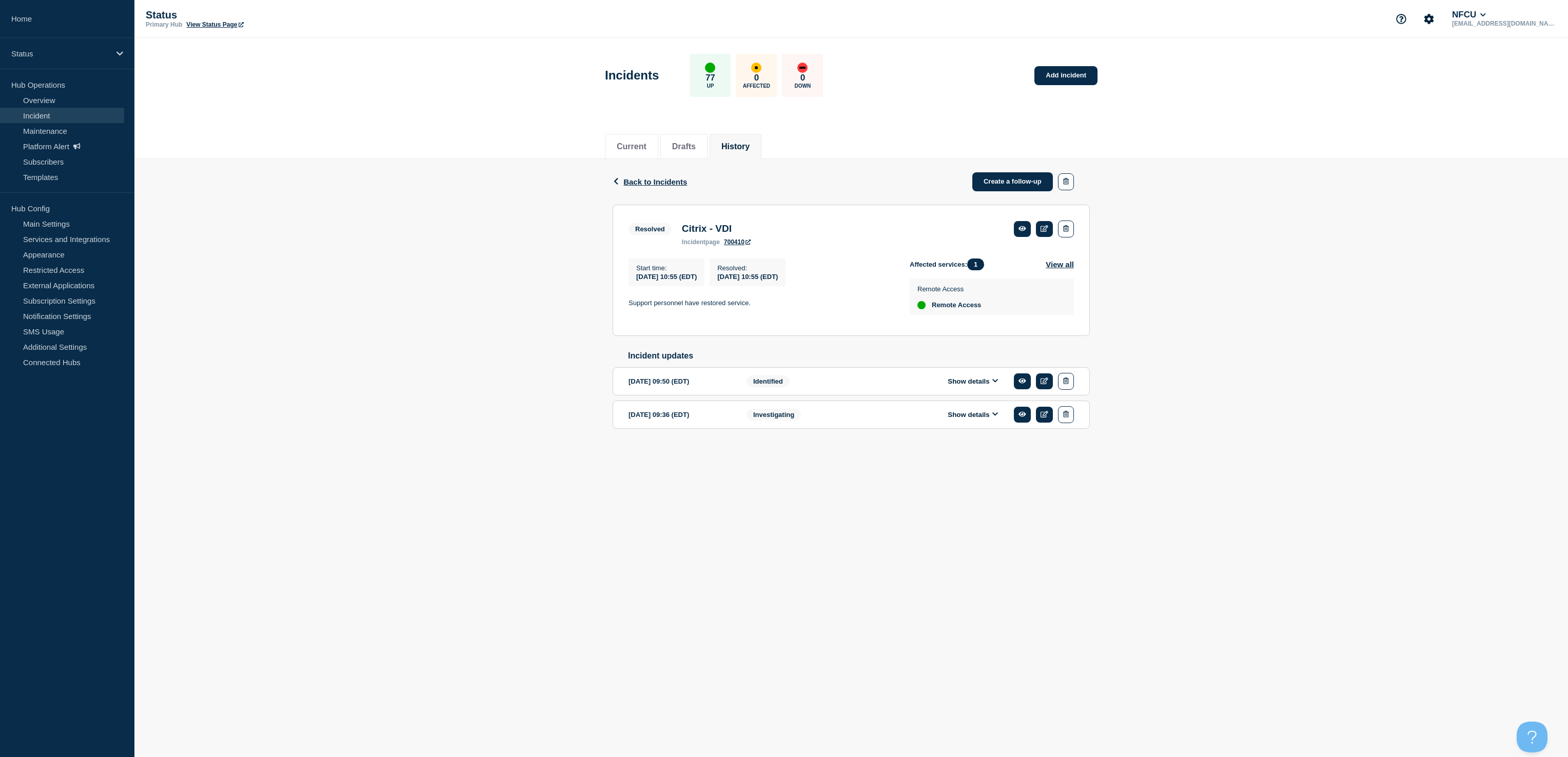
click at [961, 386] on button "Show details" at bounding box center [973, 382] width 57 height 9
